Goal: Task Accomplishment & Management: Complete application form

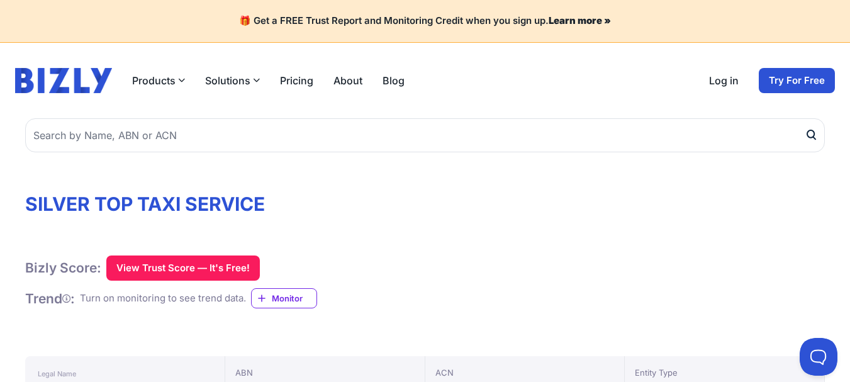
click at [73, 74] on img at bounding box center [63, 80] width 97 height 25
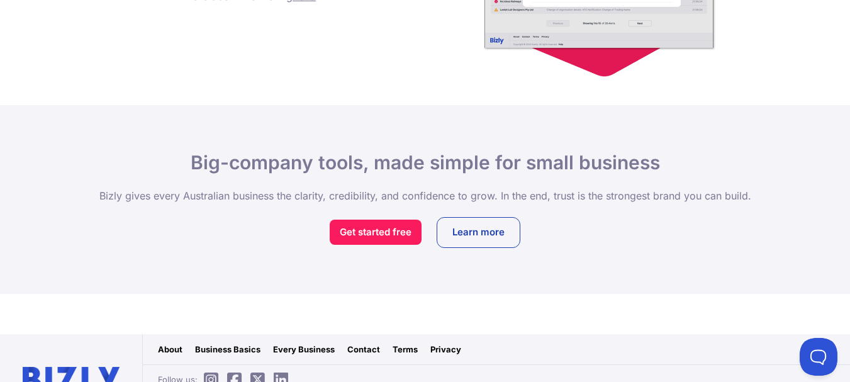
scroll to position [2032, 0]
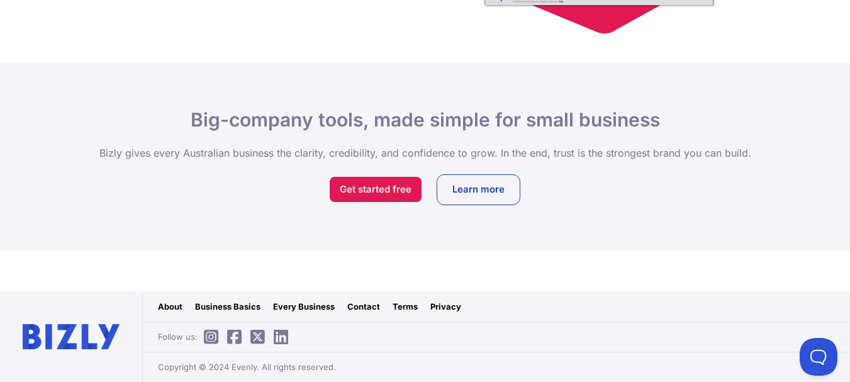
click at [377, 184] on link "Get started free" at bounding box center [376, 189] width 92 height 25
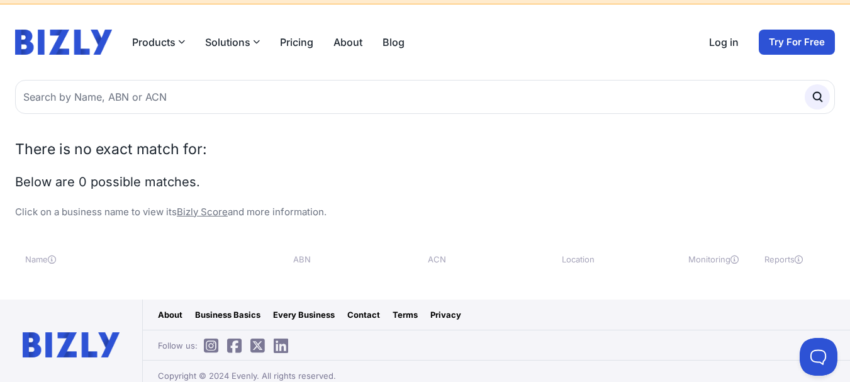
scroll to position [47, 0]
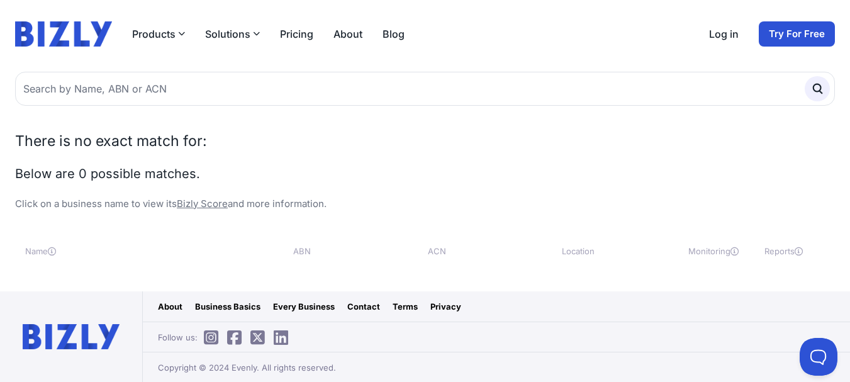
click at [812, 30] on link "Try For Free" at bounding box center [797, 33] width 76 height 25
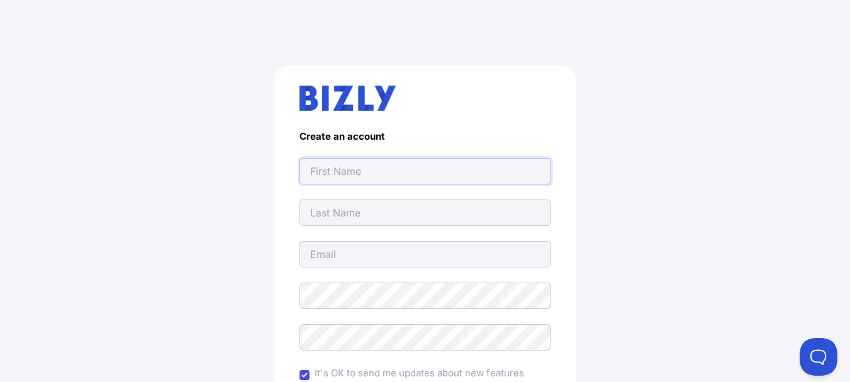
click at [425, 170] on input "text" at bounding box center [425, 171] width 252 height 26
type input "[EMAIL_ADDRESS][DOMAIN_NAME]"
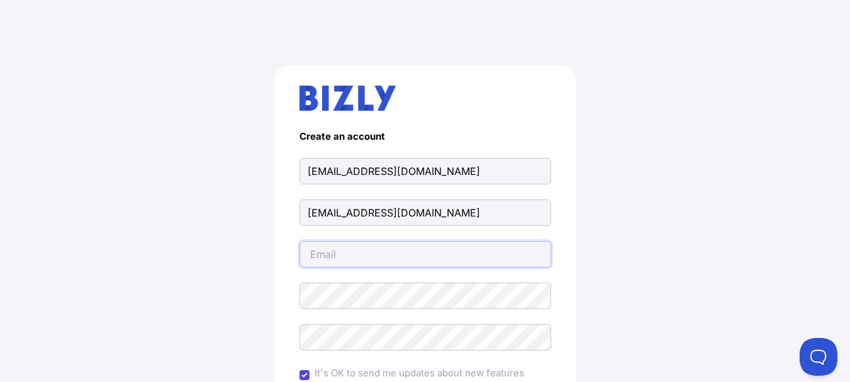
type input "[EMAIL_ADDRESS][DOMAIN_NAME]"
drag, startPoint x: 372, startPoint y: 170, endPoint x: 578, endPoint y: 164, distance: 206.4
click at [578, 164] on div "Create an account chauffeurtaximelbourne10@gmail.com chauffeurtaximelbourne10@g…" at bounding box center [425, 309] width 800 height 549
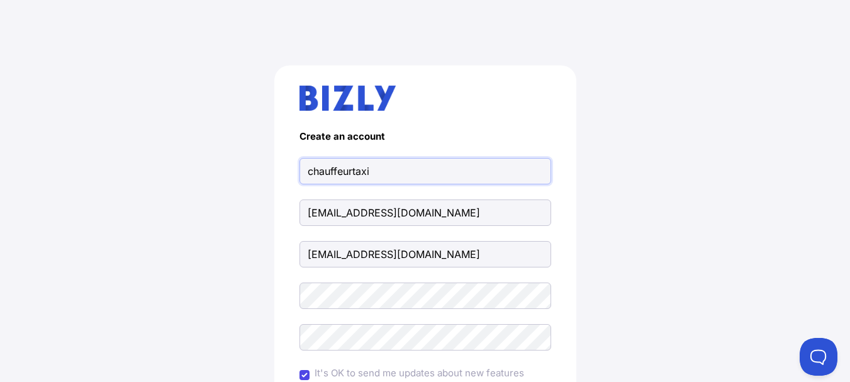
type input "chauffeurtaxi"
click at [540, 214] on input "chauffeurtaximelbourne10@gmail.com" at bounding box center [425, 212] width 252 height 26
click at [540, 213] on input "chauffeurtaximelbourne10@gmail.com" at bounding box center [425, 212] width 252 height 26
type input "Melbourne"
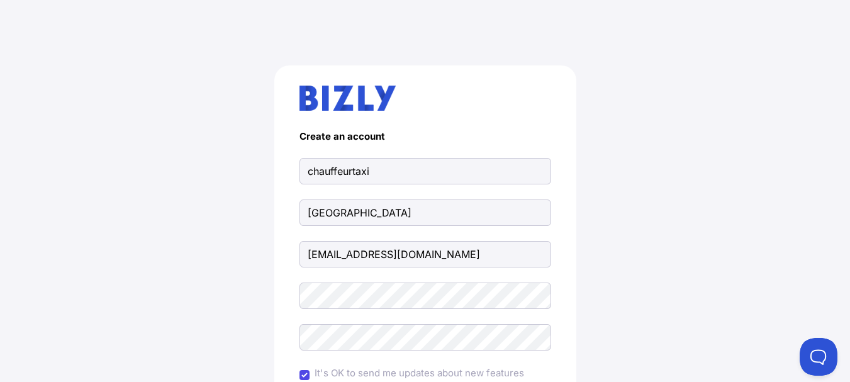
scroll to position [203, 0]
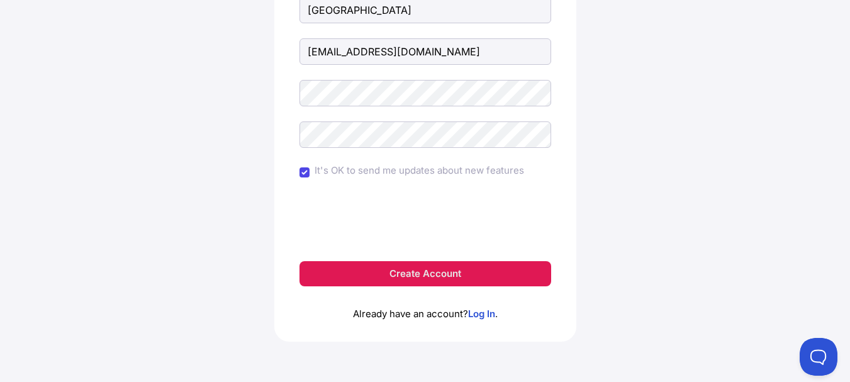
click at [416, 274] on button "Create Account" at bounding box center [425, 273] width 252 height 25
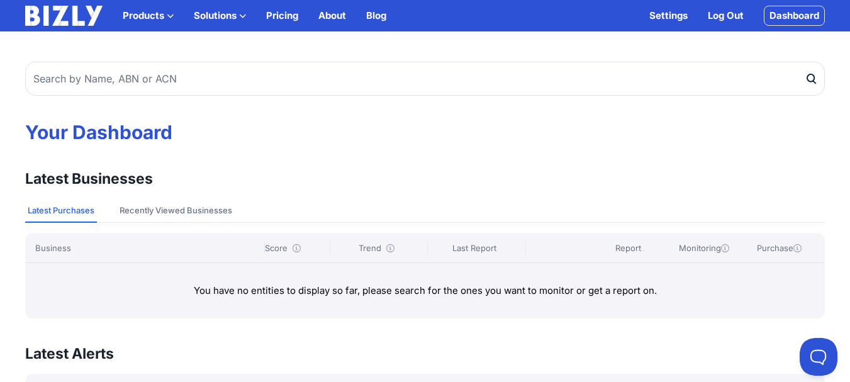
click at [574, 165] on div "Your Dashboard Latest Businesses View all Latest Purchases Recently Viewed Busi…" at bounding box center [425, 243] width 850 height 393
click at [772, 12] on link "Dashboard" at bounding box center [794, 16] width 61 height 20
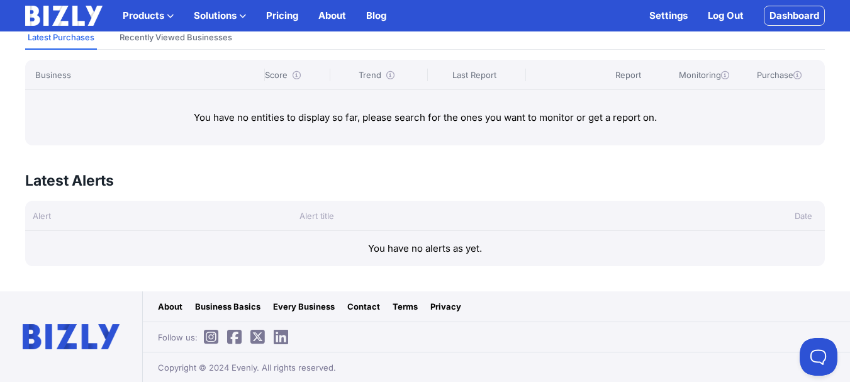
click at [208, 304] on link "Business Basics" at bounding box center [227, 306] width 65 height 13
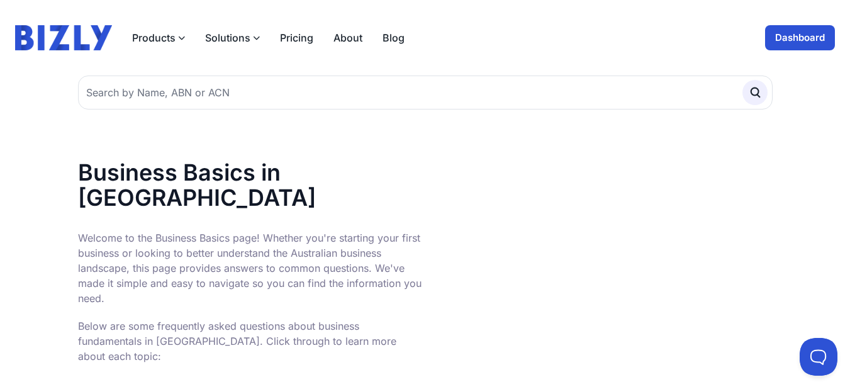
click at [807, 35] on link "Dashboard" at bounding box center [800, 37] width 70 height 25
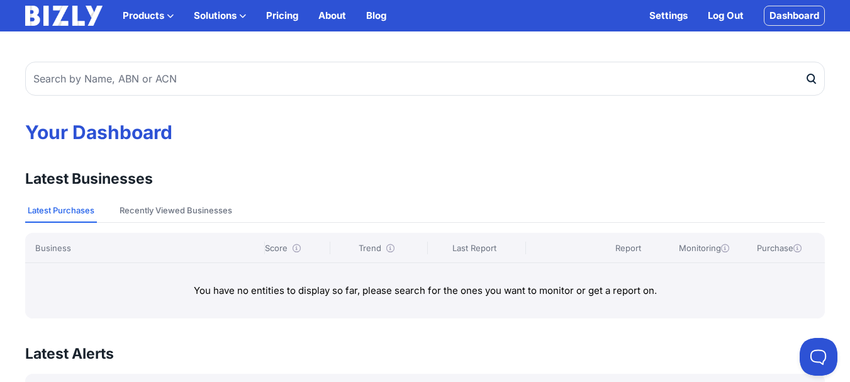
click at [658, 18] on link "Settings" at bounding box center [668, 15] width 38 height 15
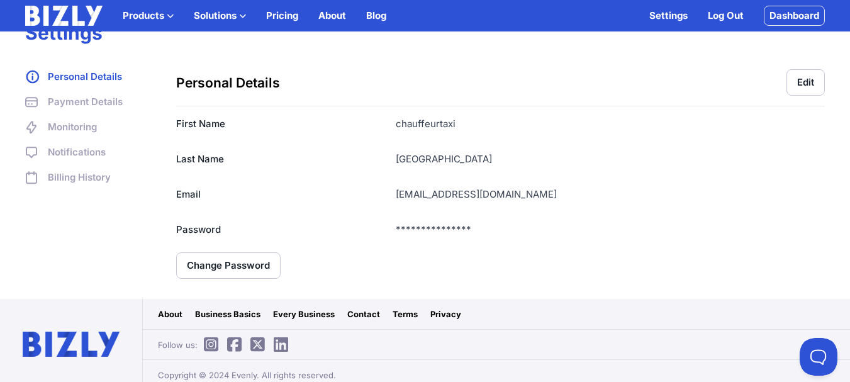
scroll to position [33, 0]
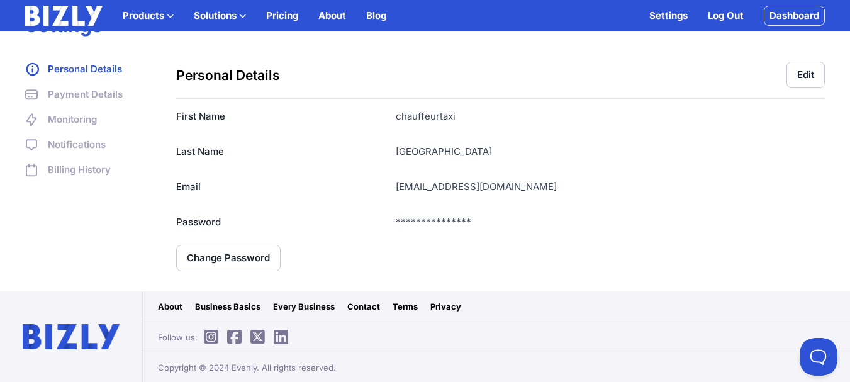
click at [309, 306] on link "Every Business" at bounding box center [304, 306] width 62 height 13
